Goal: Task Accomplishment & Management: Manage account settings

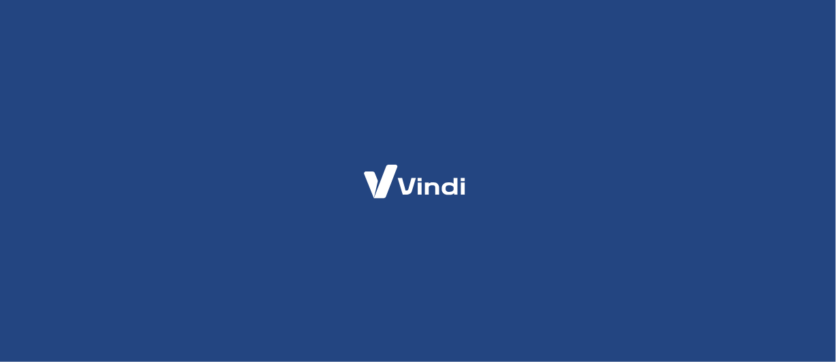
click at [427, 163] on img at bounding box center [414, 181] width 133 height 63
click at [423, 178] on img at bounding box center [414, 181] width 133 height 63
click at [422, 182] on img at bounding box center [414, 181] width 133 height 63
drag, startPoint x: 540, startPoint y: 54, endPoint x: 462, endPoint y: 60, distance: 78.4
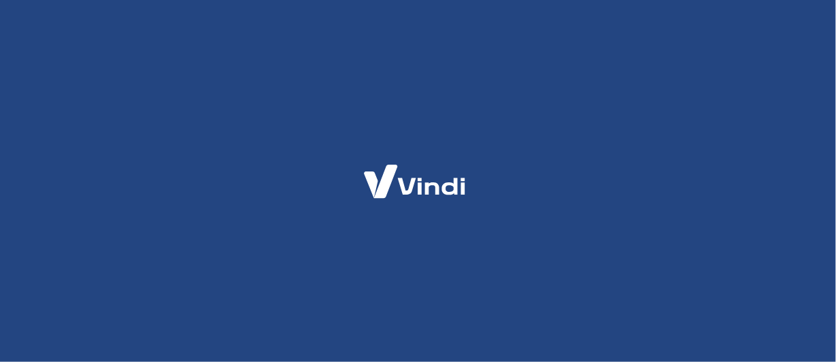
click at [462, 60] on div at bounding box center [418, 181] width 836 height 362
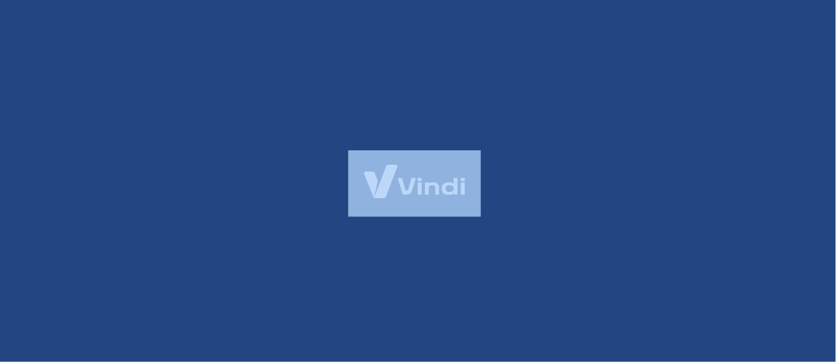
click at [462, 60] on div at bounding box center [418, 181] width 836 height 362
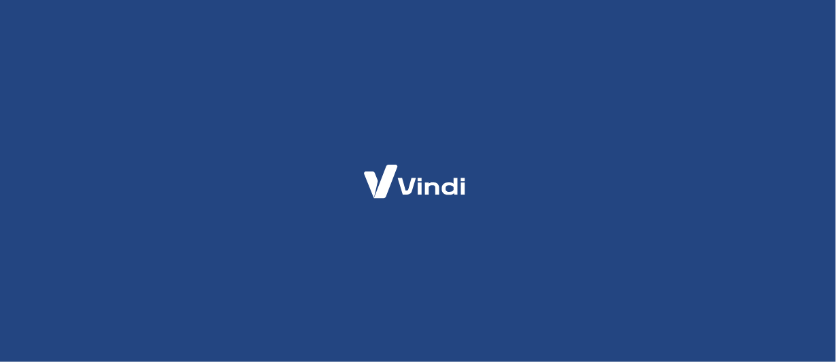
click at [431, 202] on img at bounding box center [414, 181] width 133 height 63
click at [431, 193] on img at bounding box center [414, 181] width 133 height 63
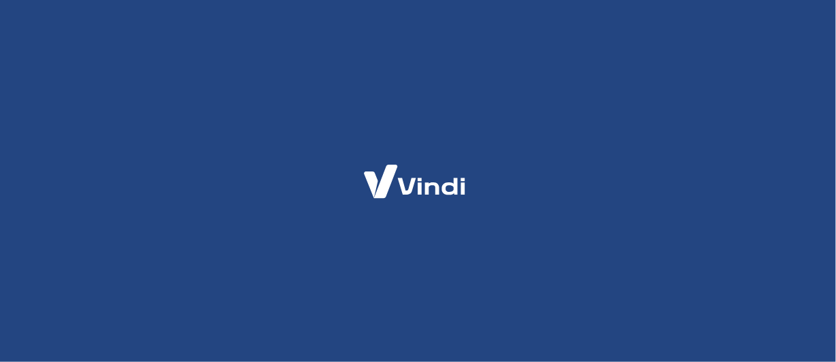
click at [430, 193] on img at bounding box center [414, 181] width 133 height 63
drag, startPoint x: 430, startPoint y: 193, endPoint x: 387, endPoint y: 224, distance: 52.7
click at [387, 224] on div at bounding box center [418, 181] width 836 height 362
click at [536, 144] on div at bounding box center [418, 181] width 836 height 362
click at [665, 34] on div at bounding box center [418, 181] width 836 height 362
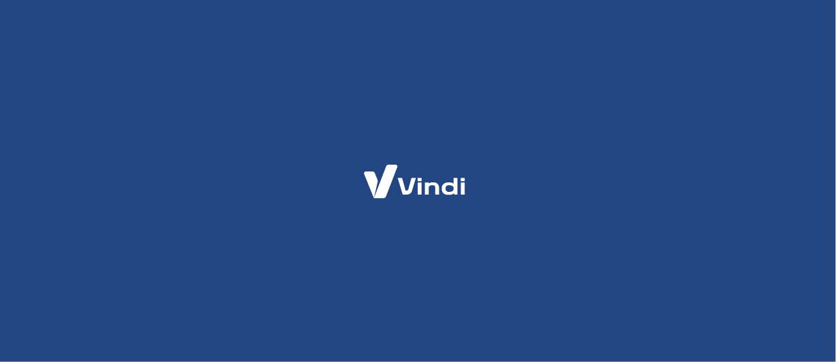
click at [463, 125] on div at bounding box center [418, 181] width 836 height 362
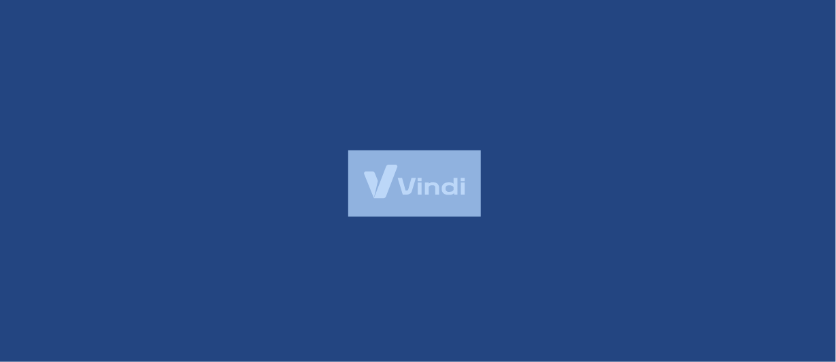
click at [464, 125] on div at bounding box center [418, 181] width 836 height 362
click at [463, 125] on div at bounding box center [418, 181] width 836 height 362
click at [462, 125] on div at bounding box center [418, 181] width 836 height 362
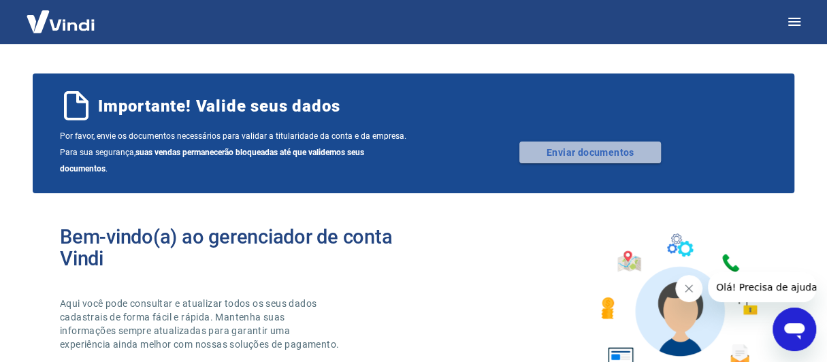
click at [614, 154] on link "Enviar documentos" at bounding box center [590, 153] width 142 height 22
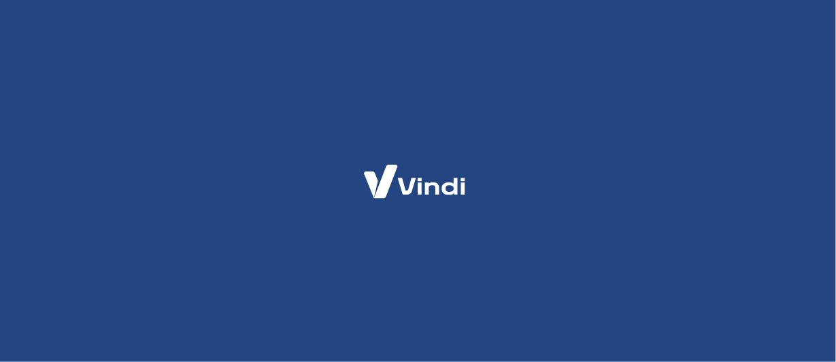
click at [650, 135] on div at bounding box center [418, 181] width 836 height 362
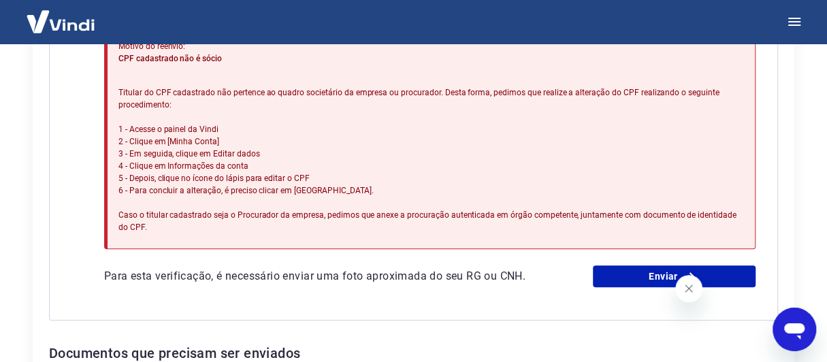
scroll to position [403, 0]
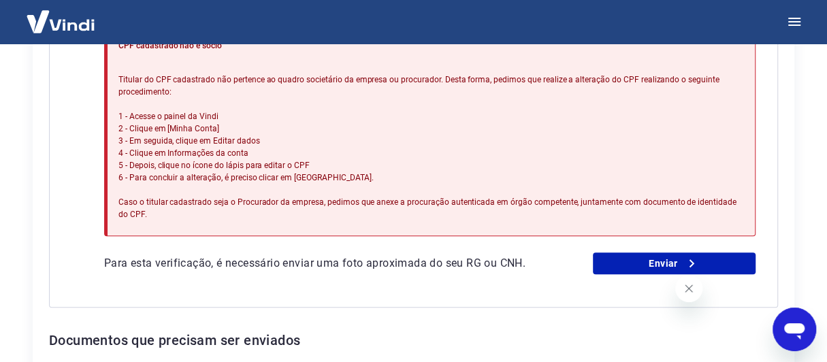
click at [684, 288] on icon "Fechar mensagem da empresa" at bounding box center [688, 288] width 11 height 11
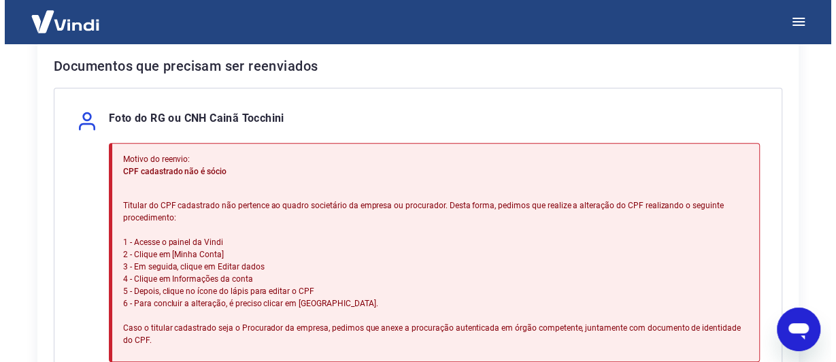
scroll to position [279, 0]
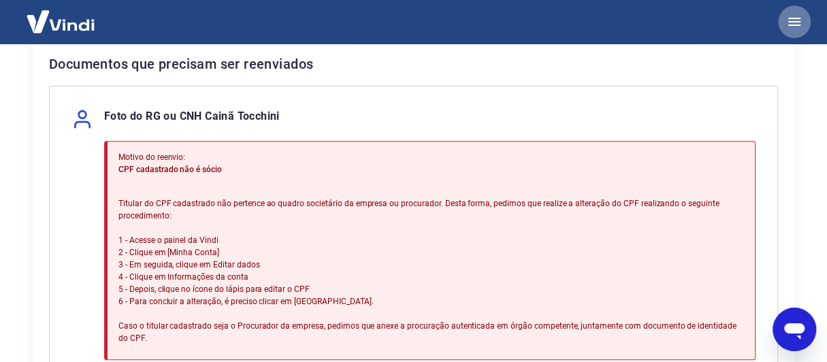
click at [790, 18] on icon "button" at bounding box center [794, 22] width 12 height 8
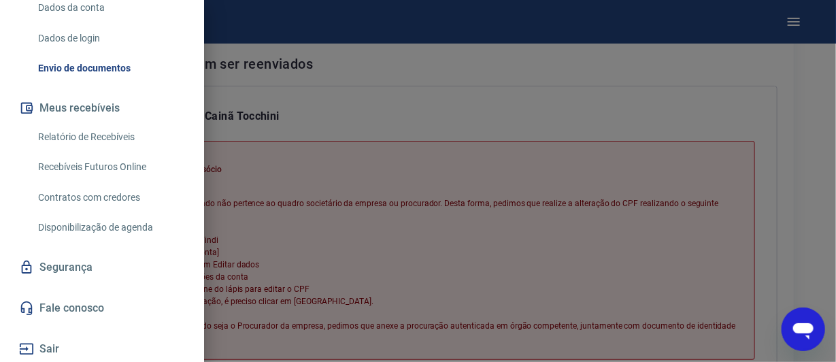
scroll to position [205, 0]
click at [804, 18] on div at bounding box center [418, 181] width 836 height 362
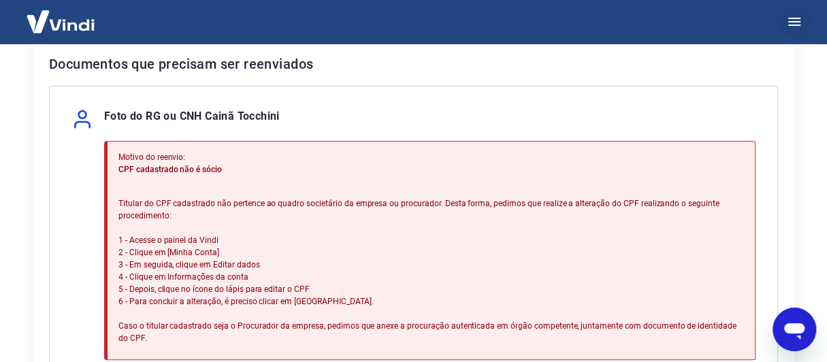
click at [789, 19] on icon "button" at bounding box center [794, 22] width 16 height 16
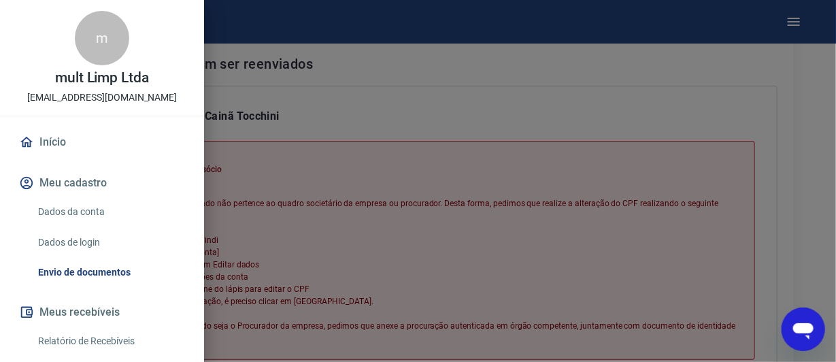
click at [86, 209] on link "Dados da conta" at bounding box center [110, 212] width 155 height 28
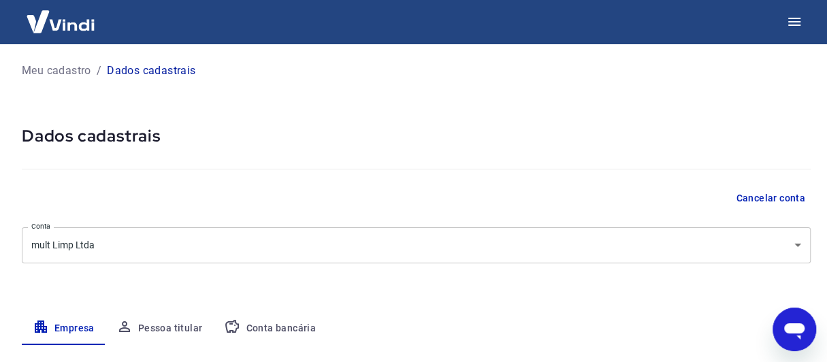
select select "SP"
select select "business"
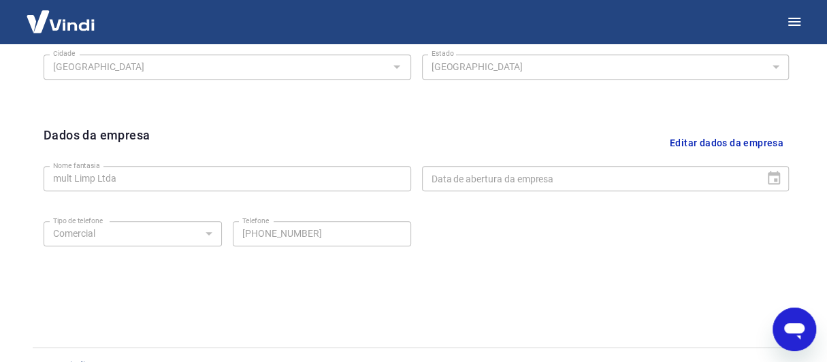
scroll to position [593, 0]
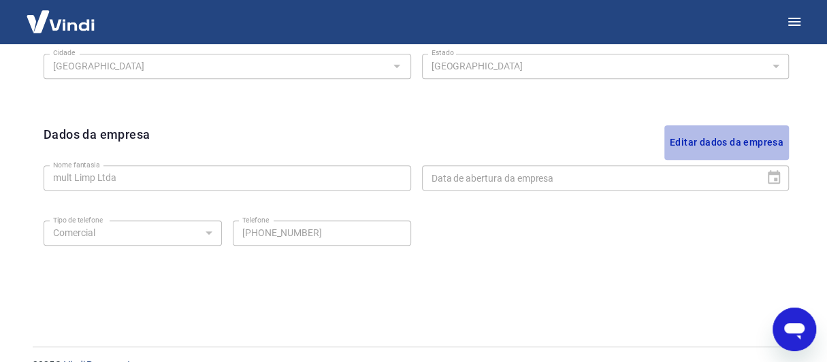
click at [721, 137] on button "Editar dados da empresa" at bounding box center [726, 142] width 125 height 35
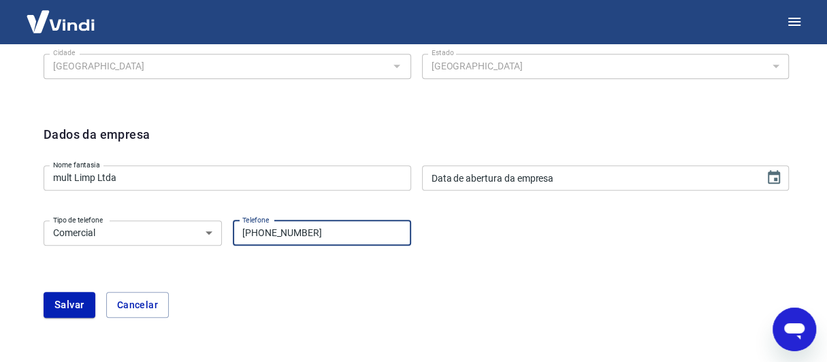
drag, startPoint x: 261, startPoint y: 232, endPoint x: 318, endPoint y: 232, distance: 57.2
click at [318, 232] on input "(16) 99136-8964" at bounding box center [322, 232] width 178 height 25
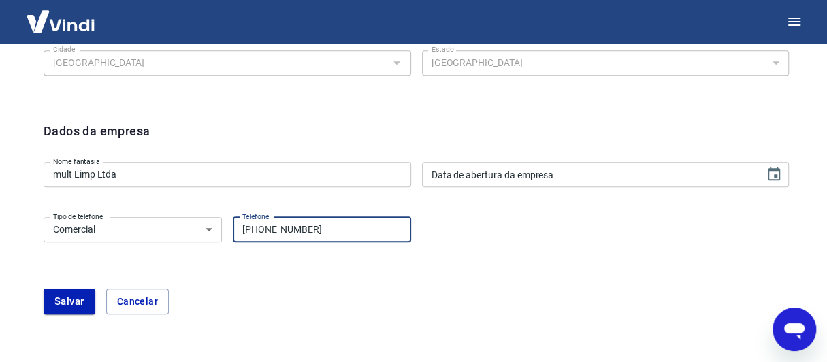
scroll to position [597, 0]
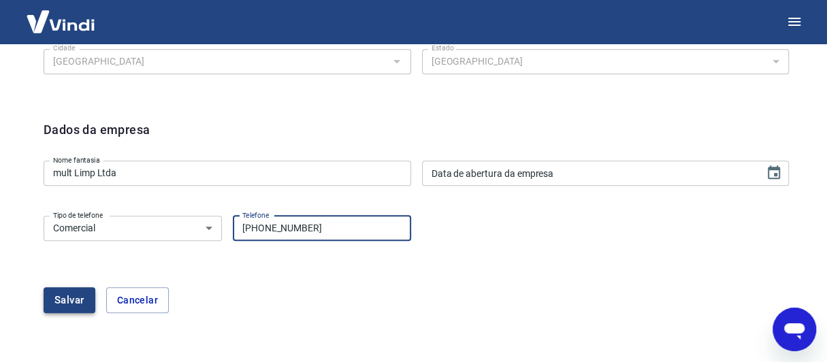
type input "(16) 99630-6777"
click at [50, 290] on button "Salvar" at bounding box center [70, 300] width 52 height 26
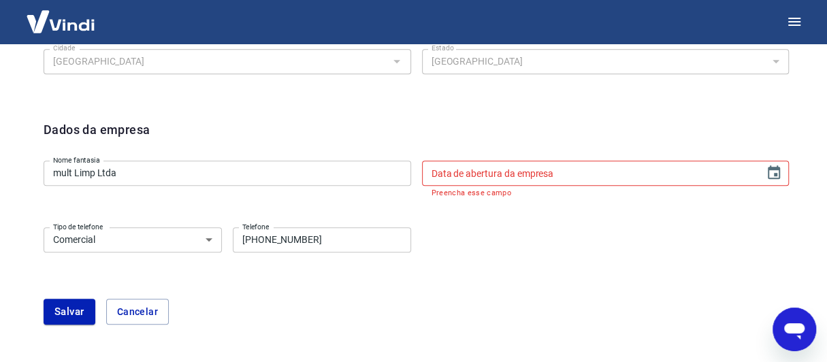
type input "DD/MM/YYYY"
click at [515, 163] on div "Data de abertura da empresa DD/MM/YYYY Data de abertura da empresa Preencha ess…" at bounding box center [605, 179] width 367 height 37
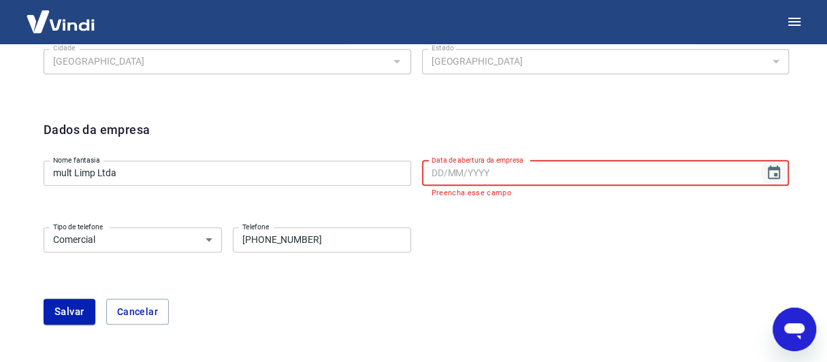
click at [770, 171] on icon "Choose date" at bounding box center [773, 173] width 16 height 16
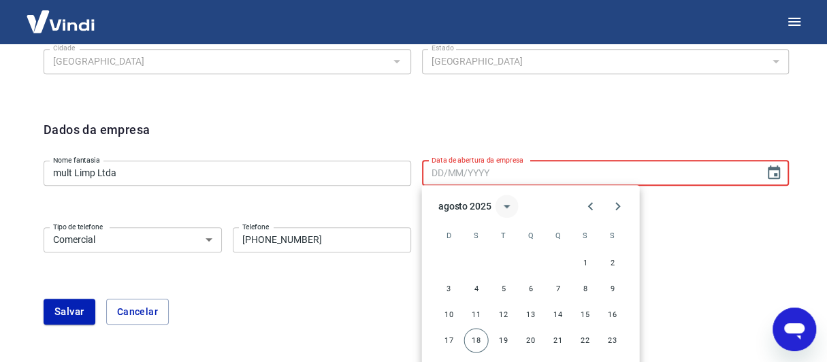
click at [499, 205] on icon "calendar view is open, switch to year view" at bounding box center [507, 206] width 16 height 16
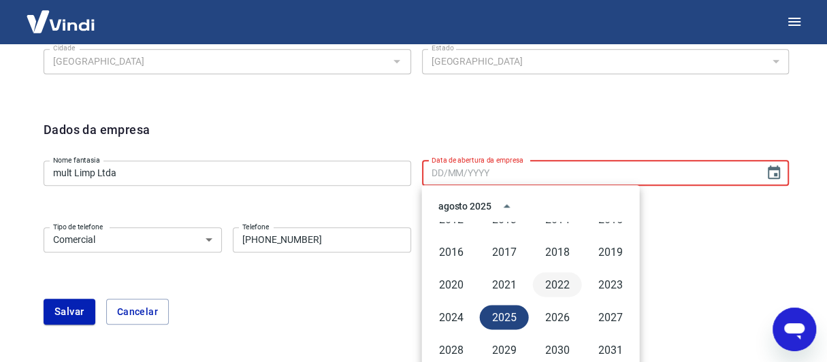
scroll to position [935, 0]
click at [457, 250] on button "2016" at bounding box center [451, 250] width 49 height 24
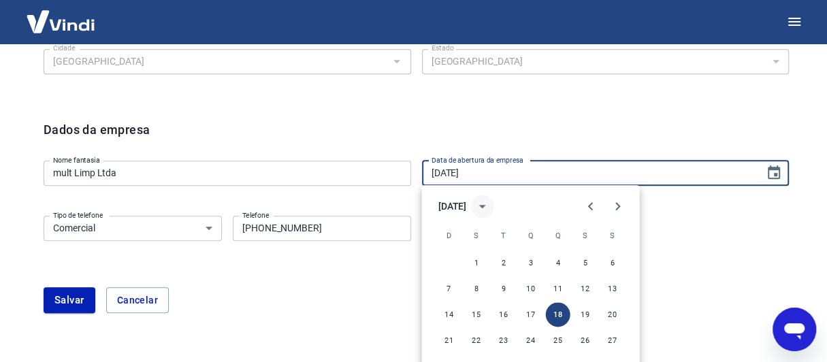
click at [490, 203] on icon "calendar view is open, switch to year view" at bounding box center [482, 206] width 16 height 16
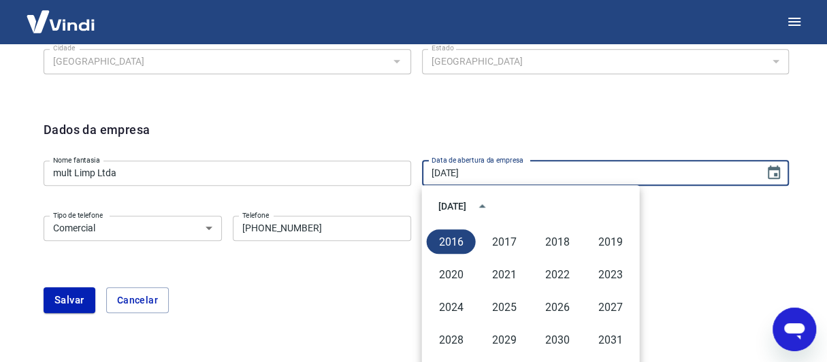
scroll to position [948, 0]
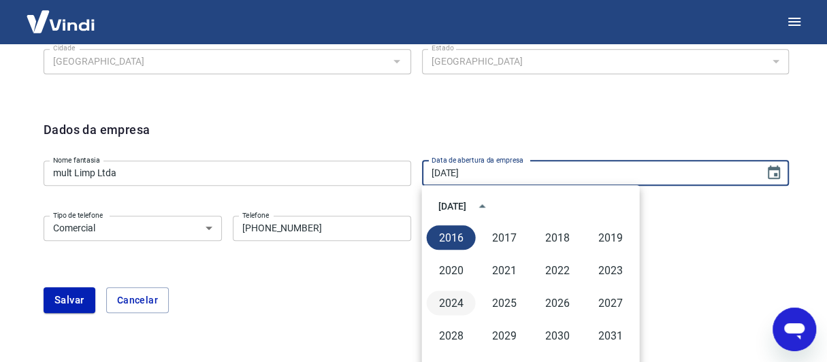
click at [451, 303] on button "2024" at bounding box center [451, 303] width 49 height 24
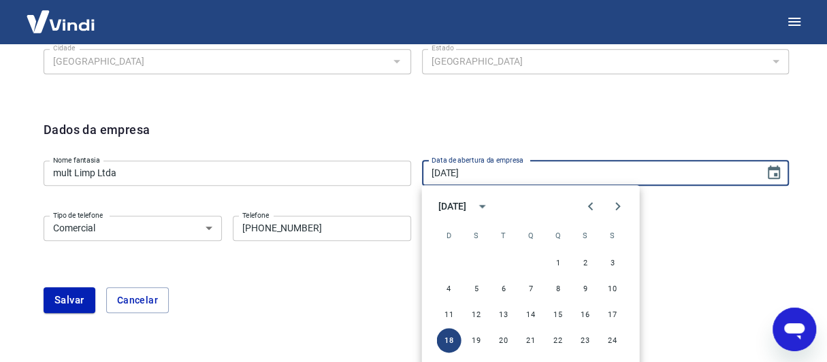
scroll to position [597, 0]
click at [614, 205] on icon "Next month" at bounding box center [618, 206] width 16 height 16
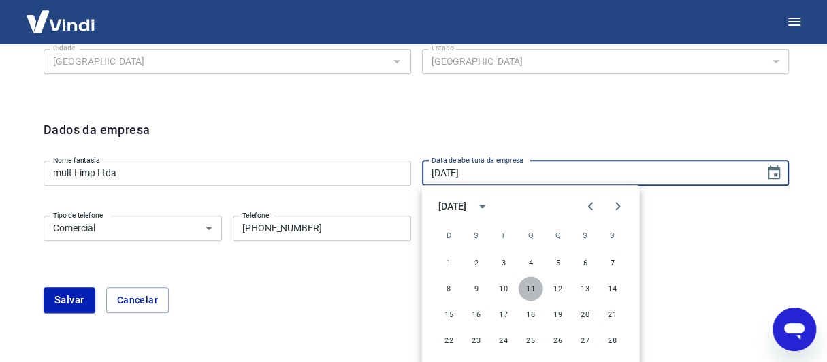
click at [529, 285] on button "11" at bounding box center [530, 288] width 24 height 24
type input "11/12/2024"
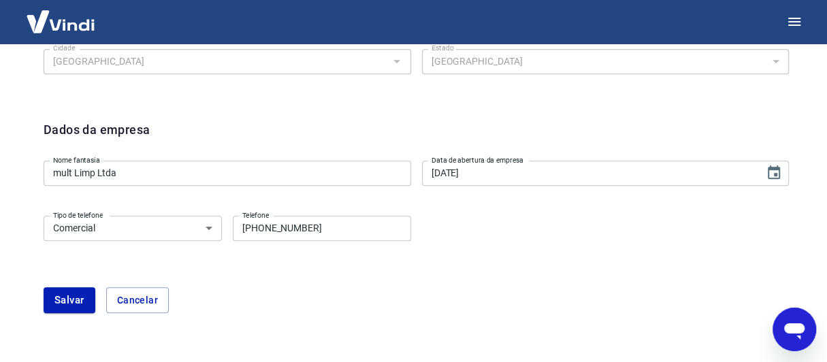
click at [73, 303] on button "Salvar" at bounding box center [70, 300] width 52 height 26
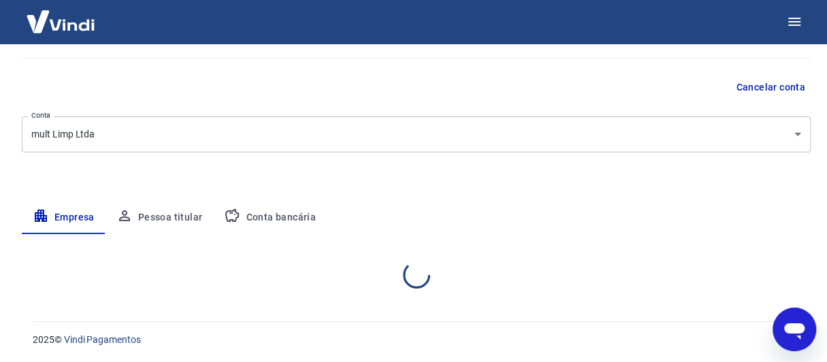
scroll to position [274, 0]
select select "SP"
select select "business"
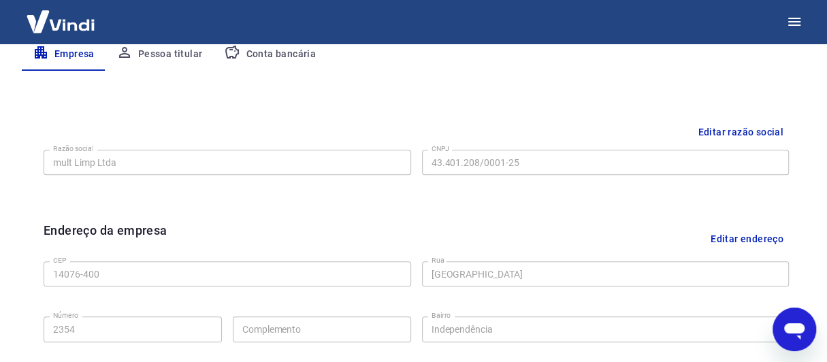
click at [181, 55] on button "Pessoa titular" at bounding box center [159, 54] width 108 height 33
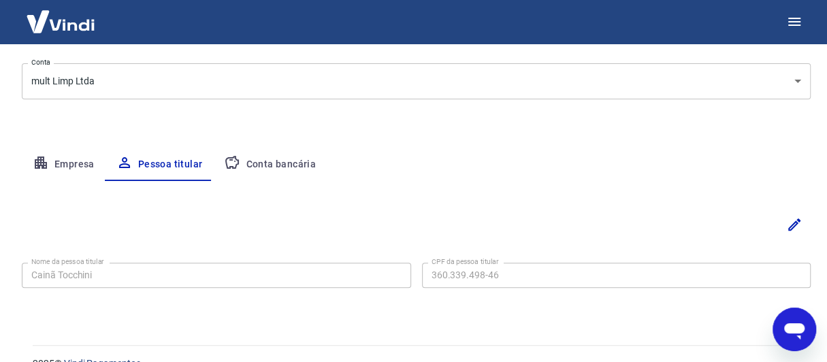
scroll to position [165, 0]
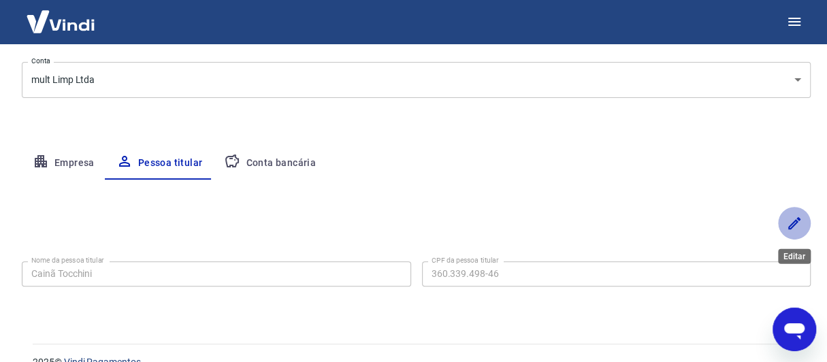
click at [797, 222] on icon "Editar" at bounding box center [794, 223] width 16 height 16
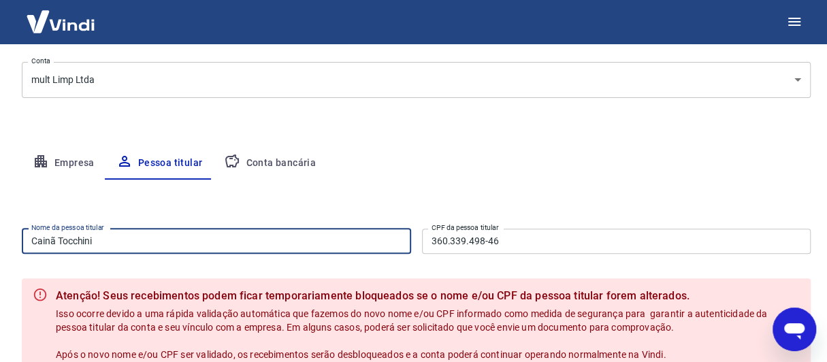
drag, startPoint x: 145, startPoint y: 242, endPoint x: 13, endPoint y: 226, distance: 132.9
click at [13, 226] on div "Meu cadastro / Dados cadastrais Dados cadastrais Cancelar conta Conta mult Limp…" at bounding box center [415, 161] width 821 height 567
type input "a"
type input "[PERSON_NAME][DATE]"
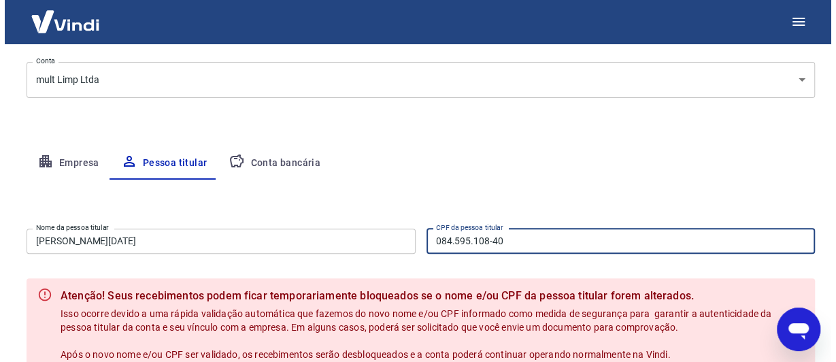
scroll to position [306, 0]
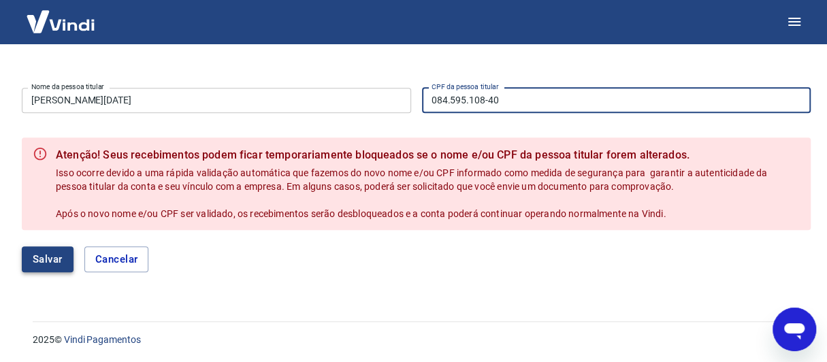
type input "084.595.108-40"
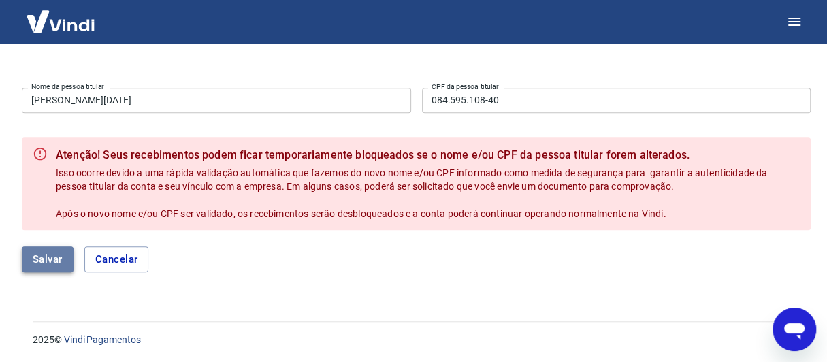
click at [56, 252] on button "Salvar" at bounding box center [48, 259] width 52 height 26
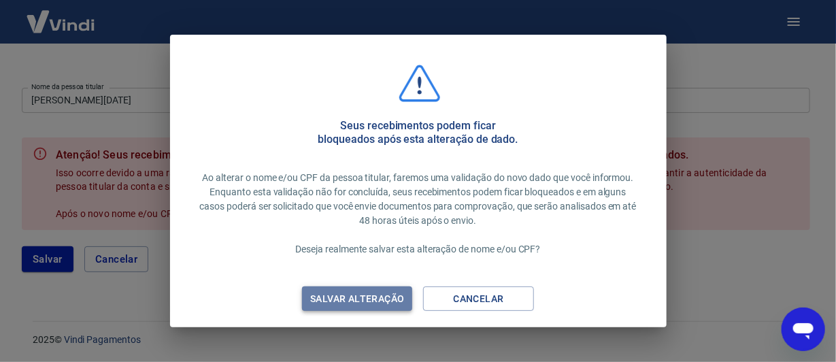
click at [352, 296] on div "Salvar alteração" at bounding box center [357, 299] width 127 height 17
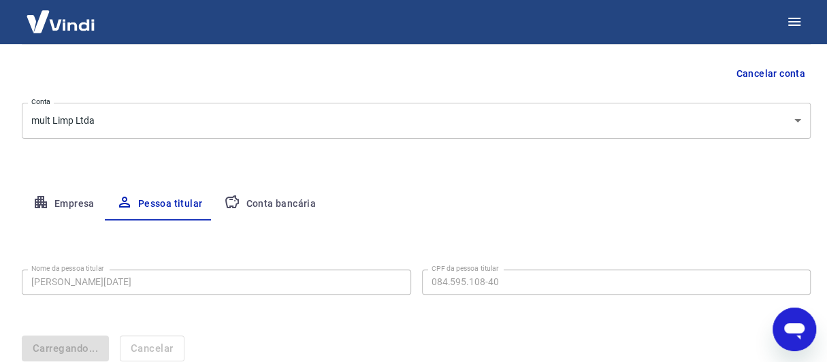
scroll to position [188, 0]
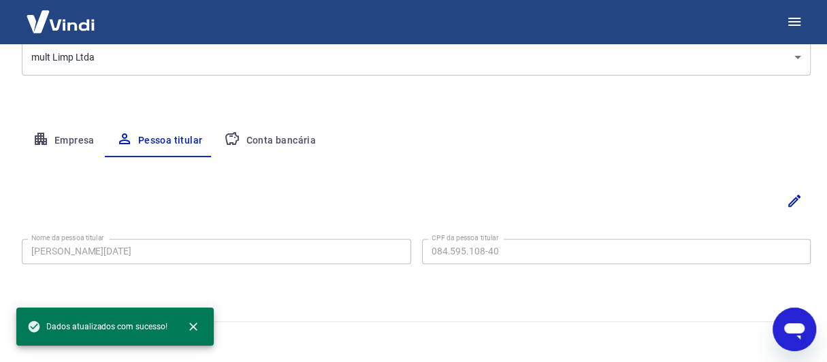
click at [299, 142] on button "Conta bancária" at bounding box center [270, 141] width 114 height 33
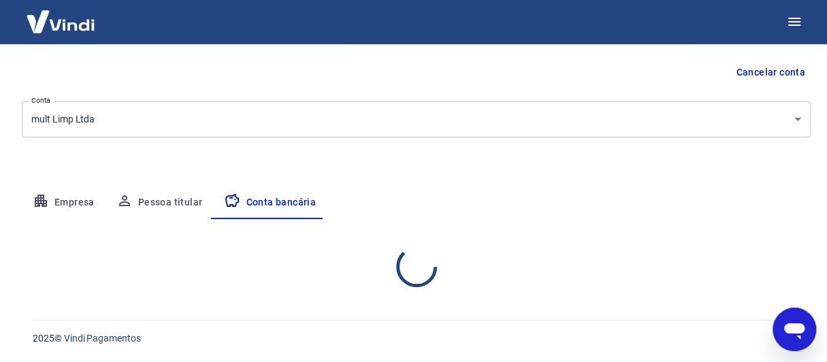
select select "1"
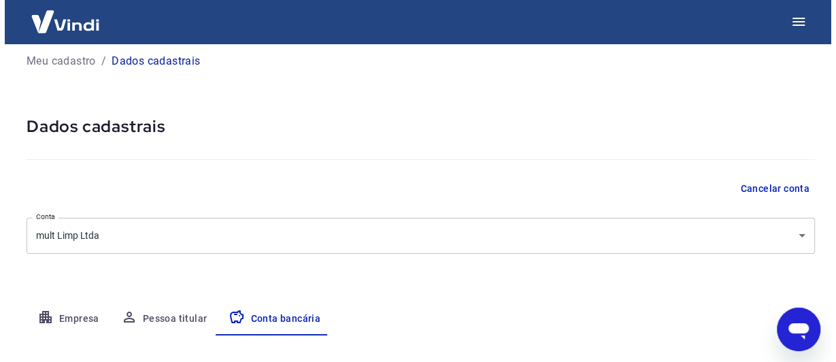
scroll to position [0, 0]
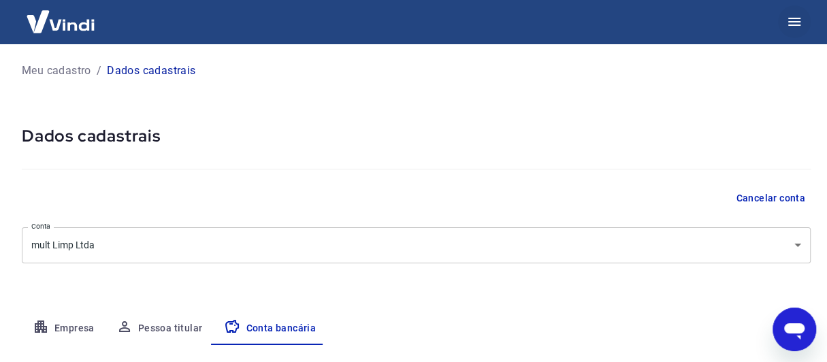
click at [789, 20] on icon "button" at bounding box center [794, 22] width 16 height 16
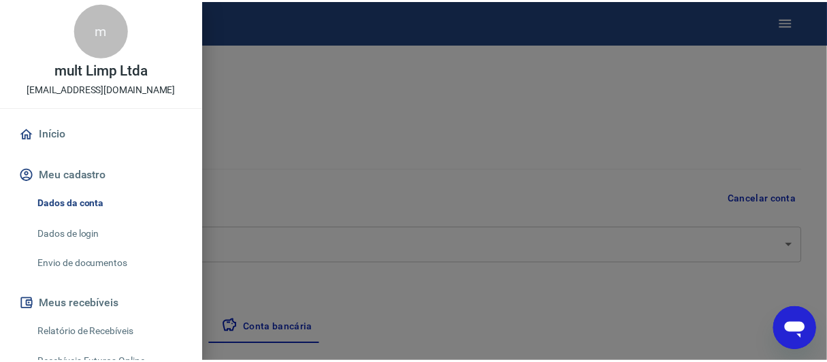
scroll to position [11, 0]
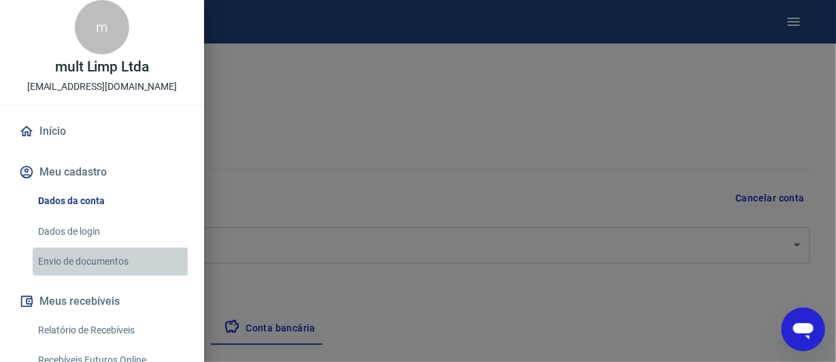
click at [115, 257] on link "Envio de documentos" at bounding box center [110, 262] width 155 height 28
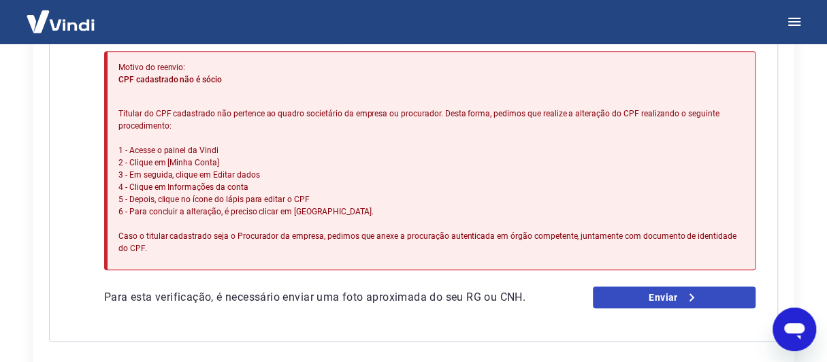
scroll to position [372, 0]
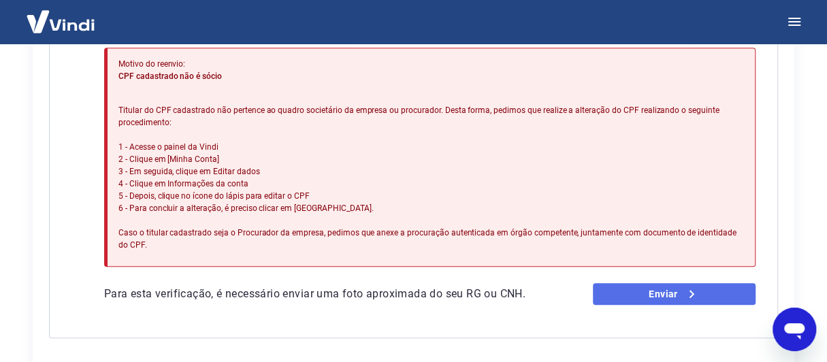
click at [644, 287] on link "Enviar" at bounding box center [674, 294] width 163 height 22
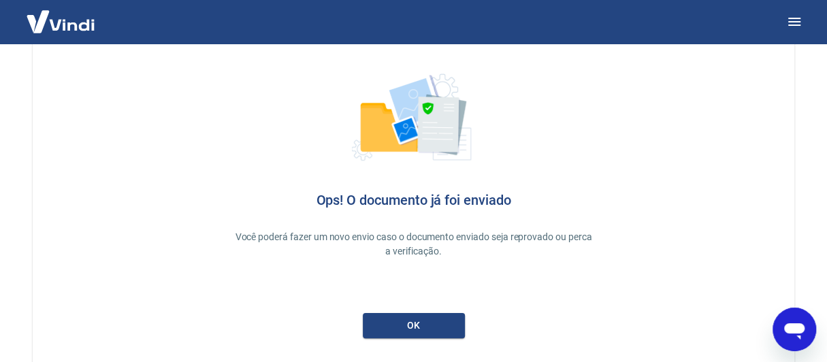
scroll to position [56, 0]
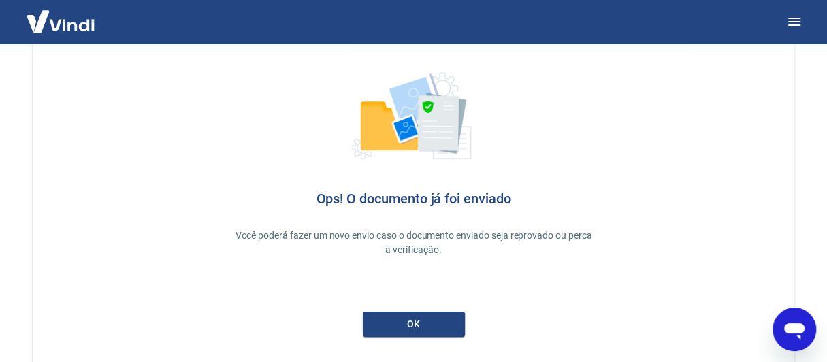
click at [446, 322] on link "ok" at bounding box center [414, 324] width 102 height 25
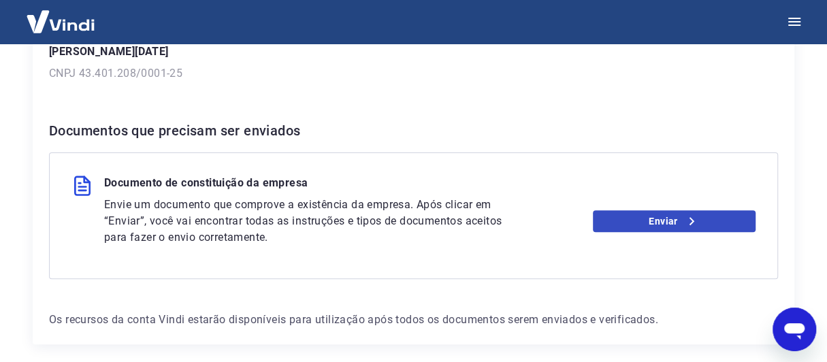
scroll to position [214, 0]
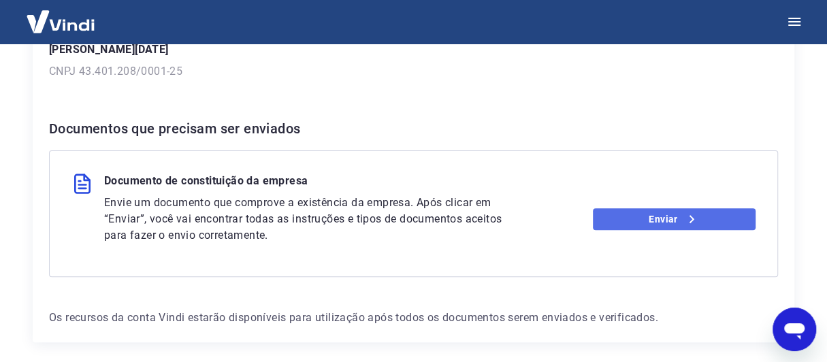
click at [634, 214] on link "Enviar" at bounding box center [674, 219] width 163 height 22
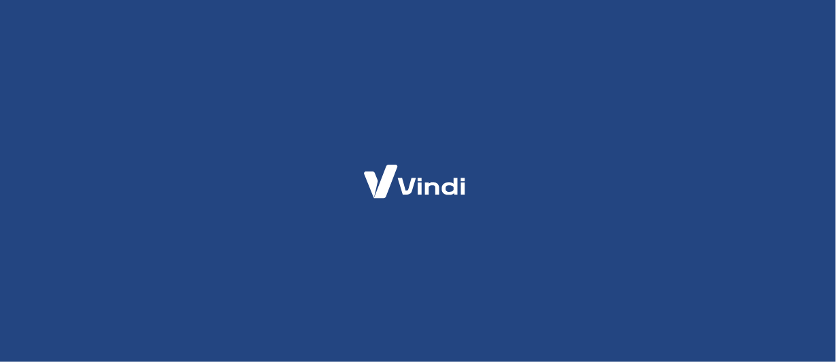
click at [325, 150] on div at bounding box center [418, 181] width 836 height 362
click at [529, 191] on div at bounding box center [418, 181] width 836 height 362
click at [528, 192] on div at bounding box center [418, 181] width 836 height 362
click at [492, 196] on div at bounding box center [418, 181] width 836 height 362
click at [425, 229] on div at bounding box center [418, 181] width 836 height 362
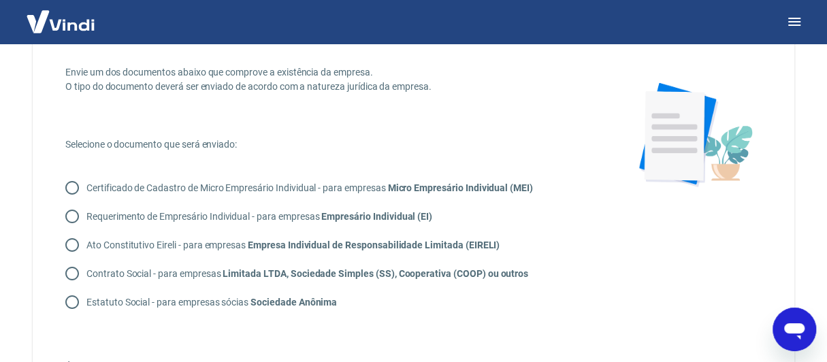
scroll to position [59, 0]
click at [71, 271] on input "Contrato Social - para empresas Limitada LTDA, Sociedade Simples (SS), Cooperat…" at bounding box center [72, 272] width 29 height 29
radio input "true"
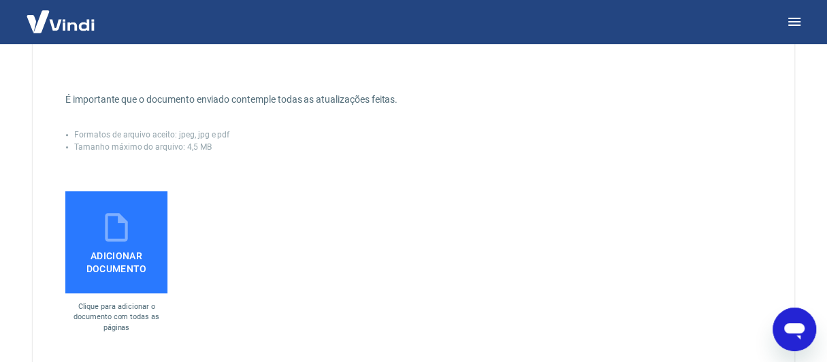
scroll to position [333, 0]
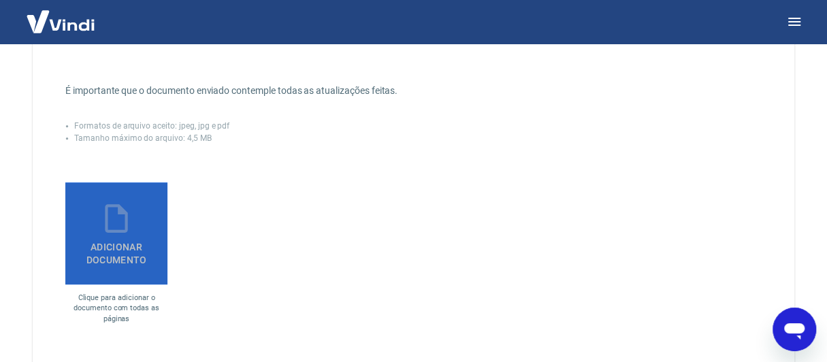
click at [99, 235] on span "Adicionar documento" at bounding box center [116, 250] width 91 height 31
click at [0, 0] on input "Adicionar documento" at bounding box center [0, 0] width 0 height 0
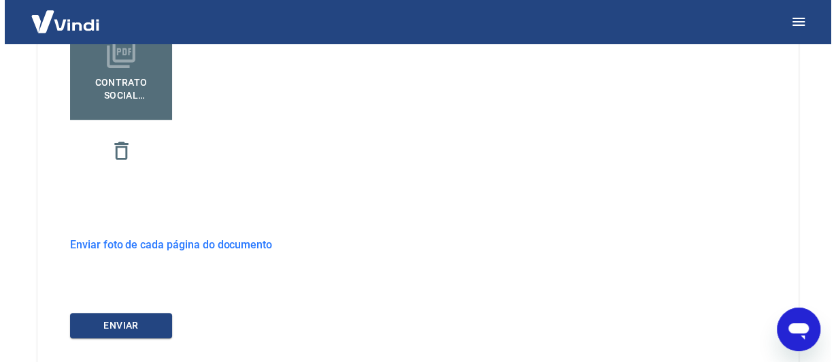
scroll to position [495, 0]
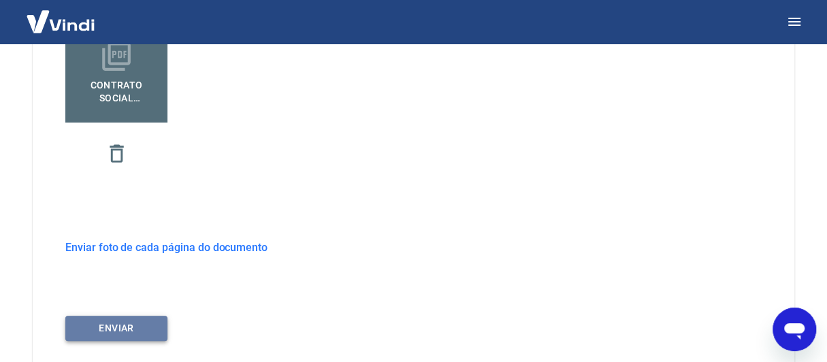
click at [153, 321] on button "ENVIAR" at bounding box center [116, 328] width 102 height 25
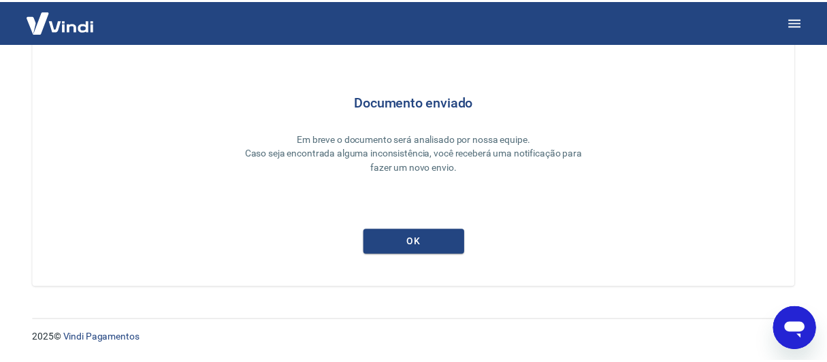
scroll to position [109, 0]
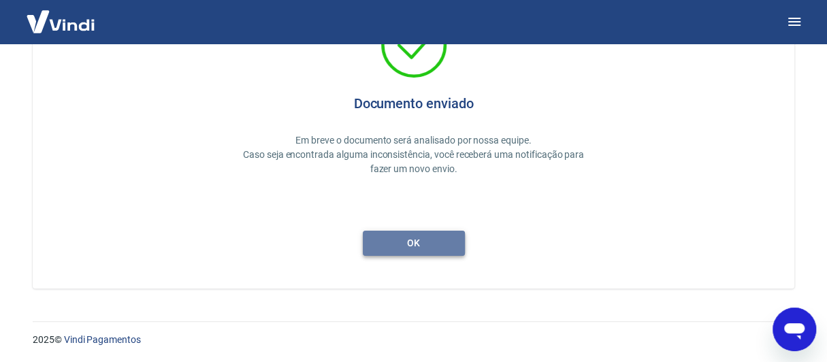
click at [431, 234] on button "ok" at bounding box center [414, 243] width 102 height 25
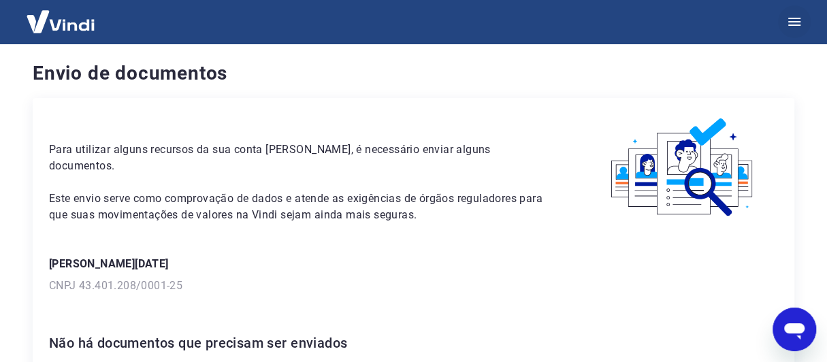
click at [795, 24] on icon "button" at bounding box center [794, 22] width 16 height 16
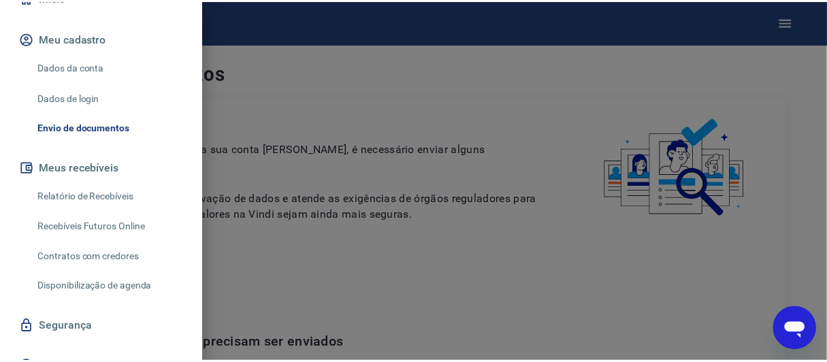
scroll to position [112, 0]
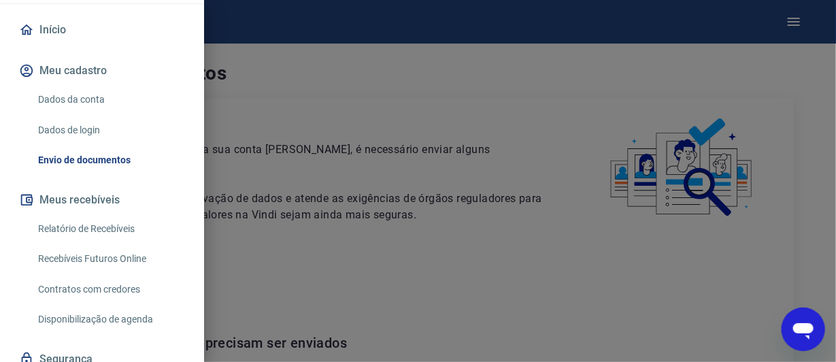
click at [63, 28] on link "Início" at bounding box center [101, 30] width 171 height 30
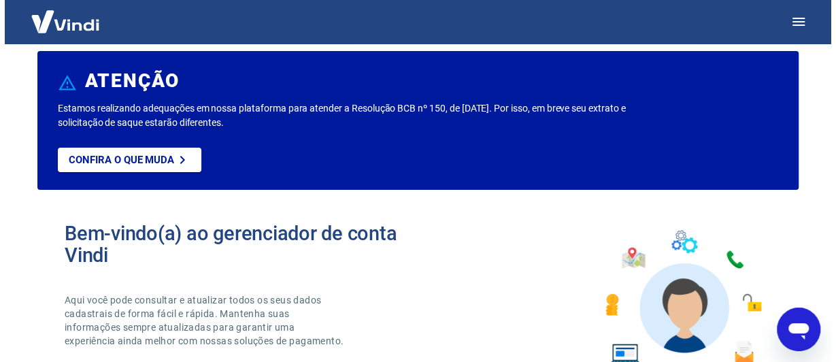
scroll to position [22, 0]
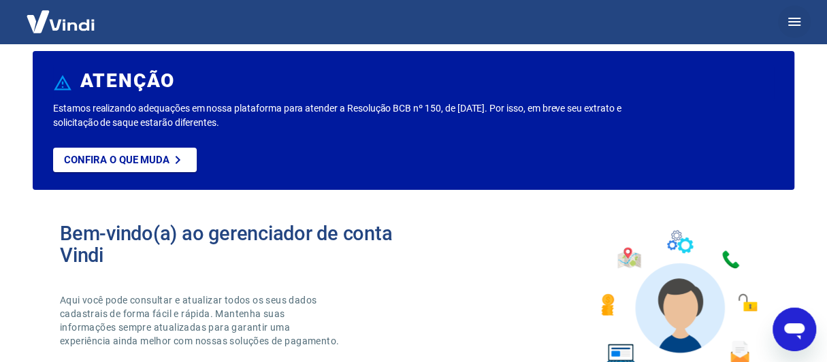
click at [793, 20] on icon "button" at bounding box center [794, 22] width 16 height 16
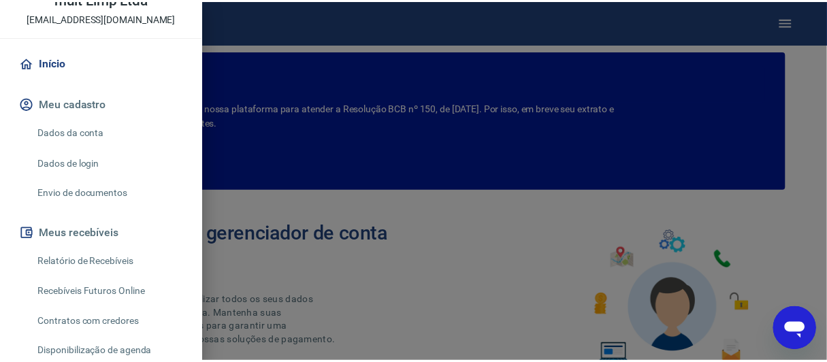
scroll to position [75, 0]
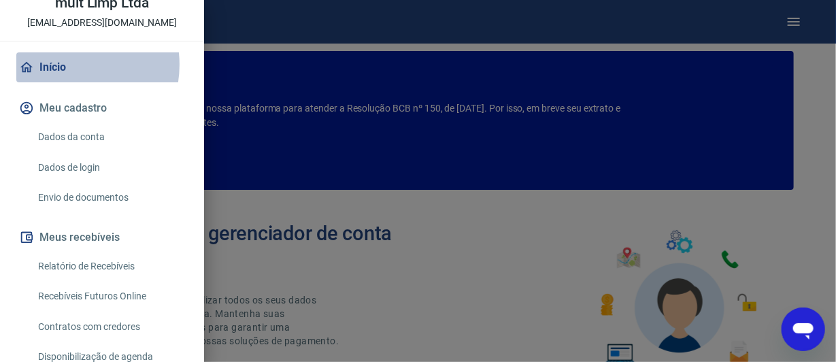
click at [65, 65] on link "Início" at bounding box center [101, 67] width 171 height 30
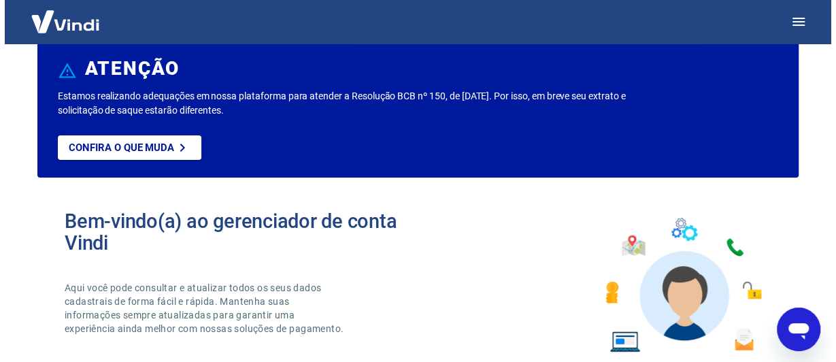
scroll to position [71, 0]
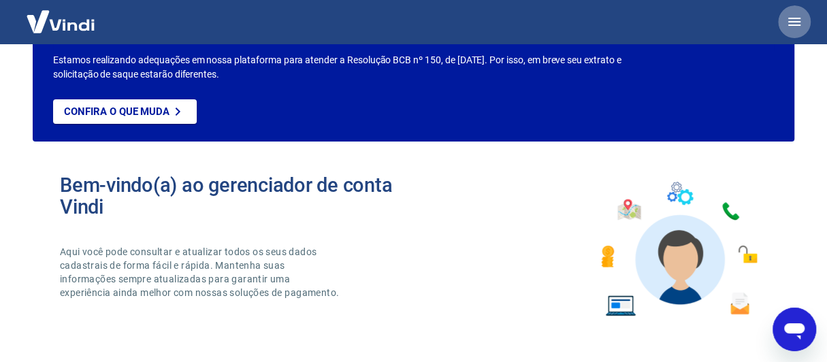
click at [789, 16] on icon "button" at bounding box center [794, 22] width 16 height 16
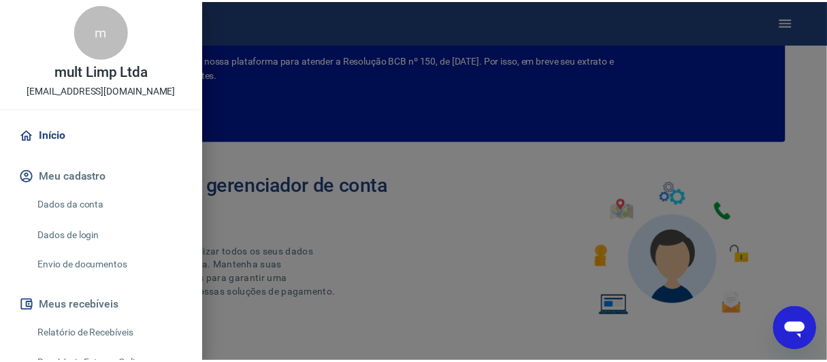
scroll to position [0, 0]
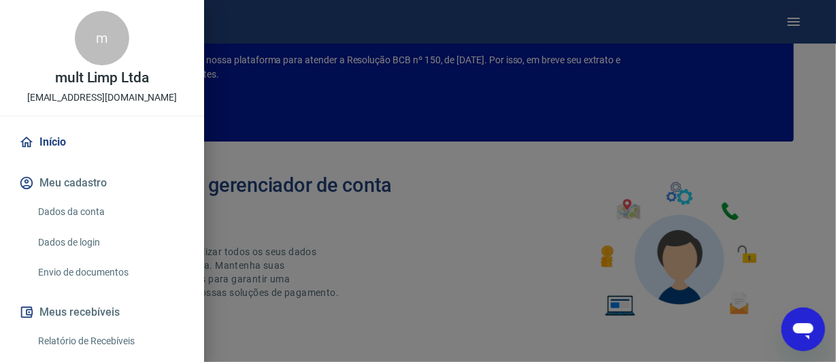
click at [410, 184] on div at bounding box center [418, 181] width 836 height 362
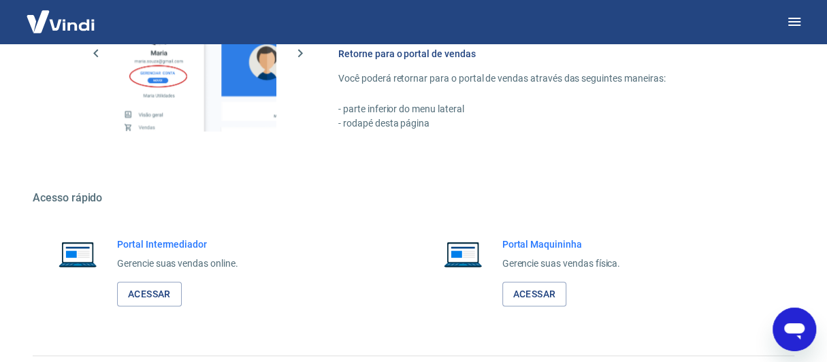
scroll to position [824, 0]
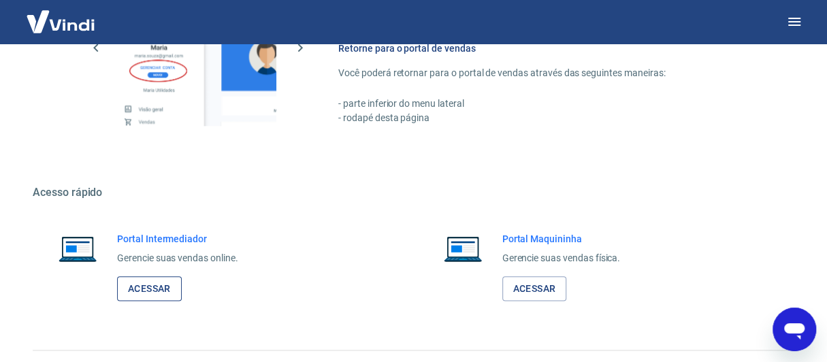
click at [164, 291] on link "Acessar" at bounding box center [149, 288] width 65 height 25
click at [789, 335] on icon "Abrir janela de mensagens" at bounding box center [794, 329] width 24 height 24
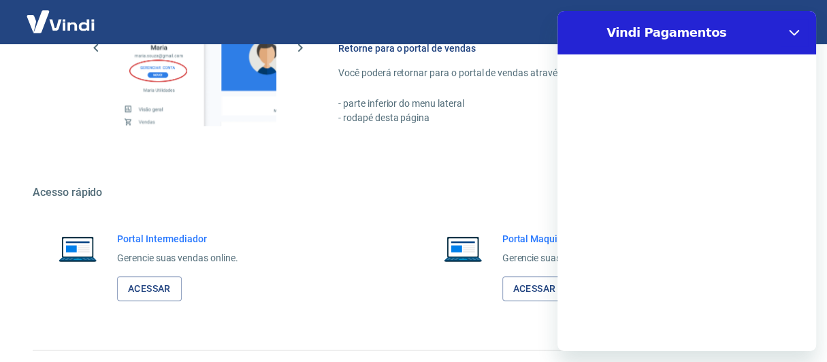
scroll to position [0, 0]
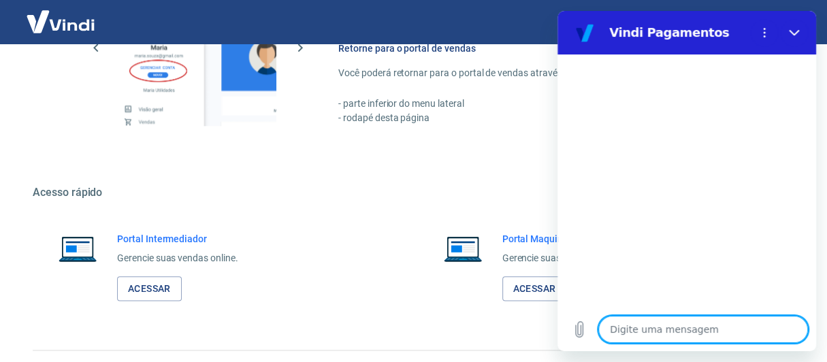
type textarea "b"
type textarea "x"
type textarea "bo"
type textarea "x"
type textarea "boa"
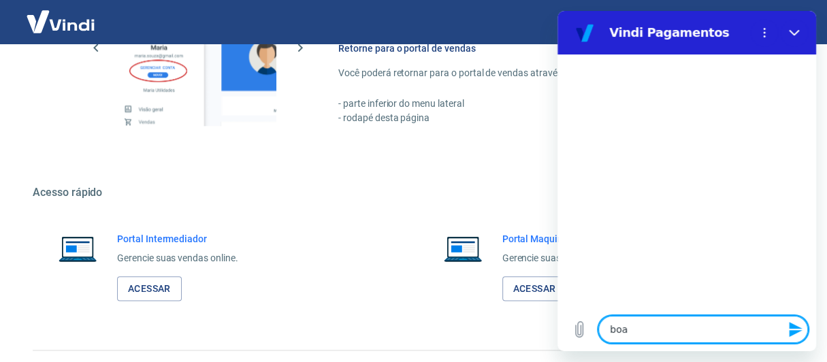
type textarea "x"
type textarea "boa"
type textarea "x"
type textarea "boa t"
type textarea "x"
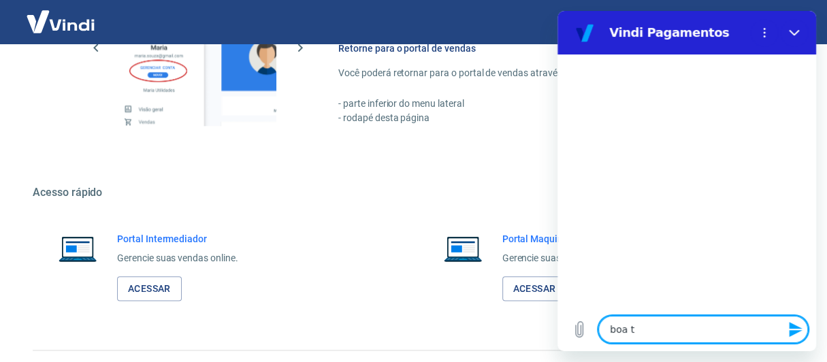
type textarea "boa ta"
type textarea "x"
type textarea "boa tar"
type textarea "x"
type textarea "boa tard"
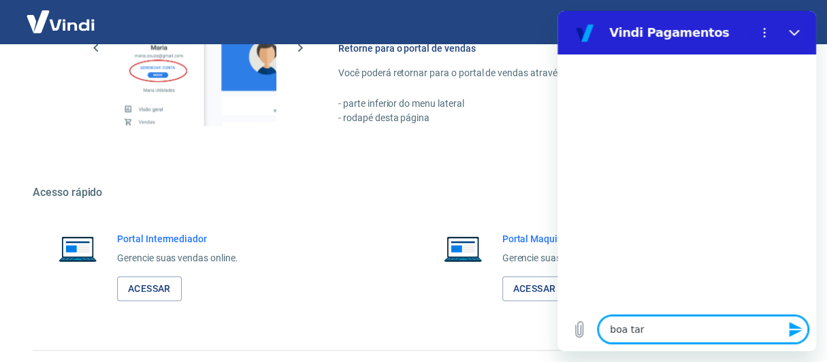
type textarea "x"
type textarea "boa tarde"
type textarea "x"
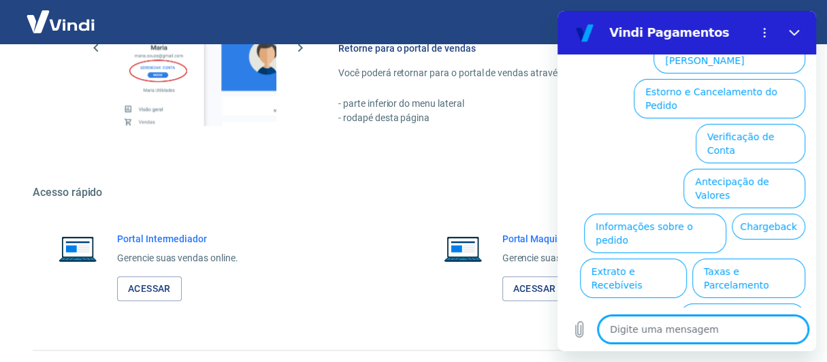
scroll to position [163, 0]
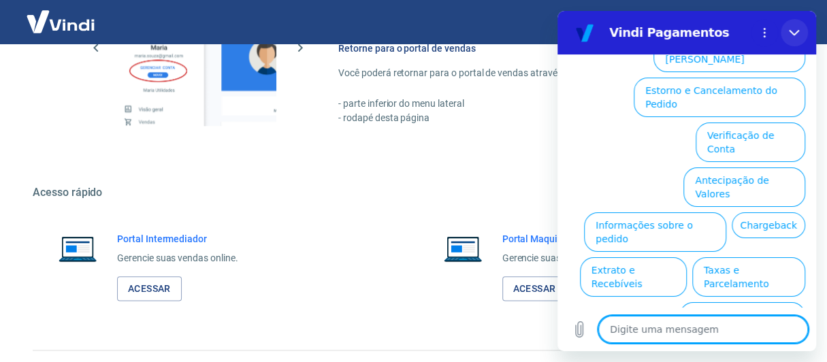
click at [799, 31] on icon "Fechar" at bounding box center [794, 32] width 11 height 11
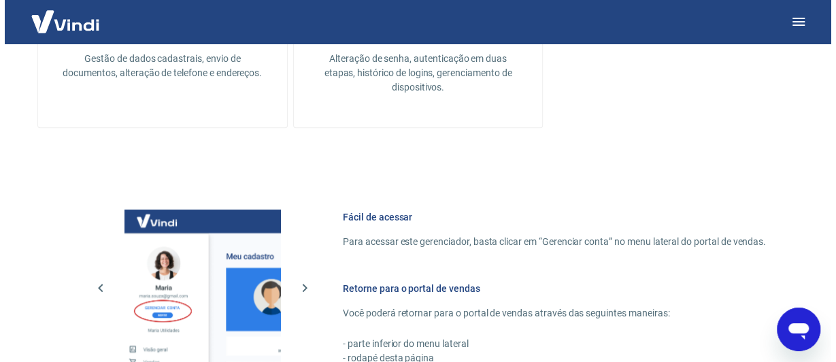
scroll to position [578, 0]
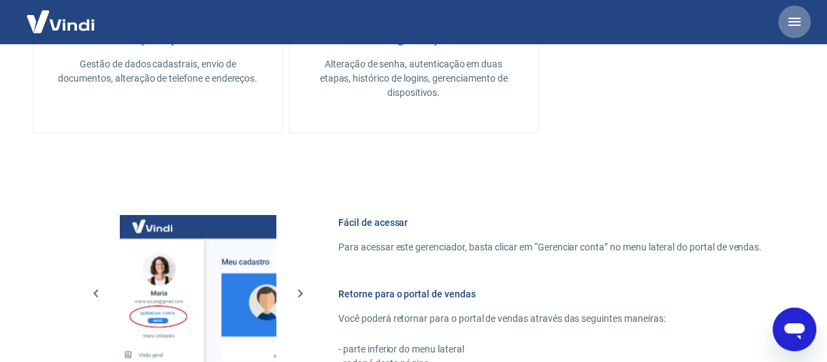
click at [795, 20] on icon "button" at bounding box center [794, 22] width 16 height 16
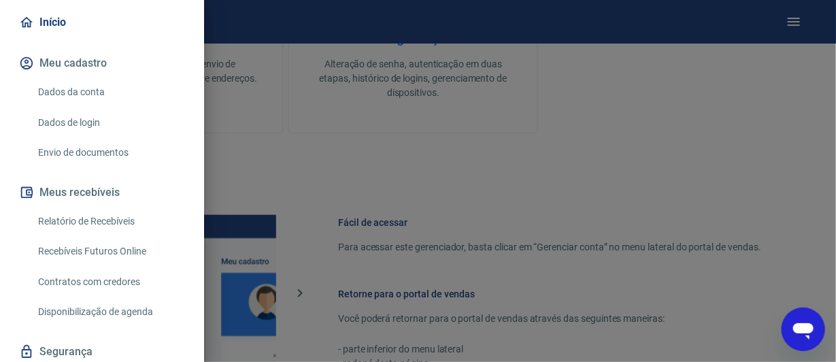
scroll to position [116, 0]
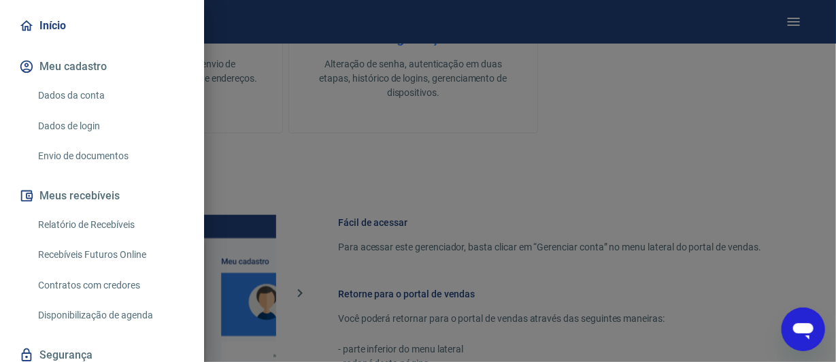
type textarea "x"
